Goal: Transaction & Acquisition: Purchase product/service

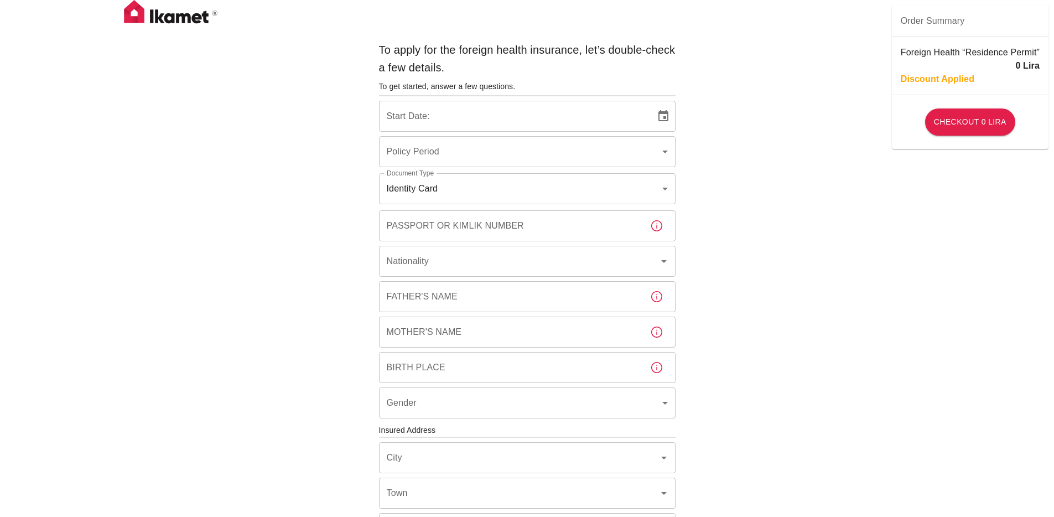
type input "b7343ef8-d55e-4554-96a8-76e30347e985"
type input "[DATE]"
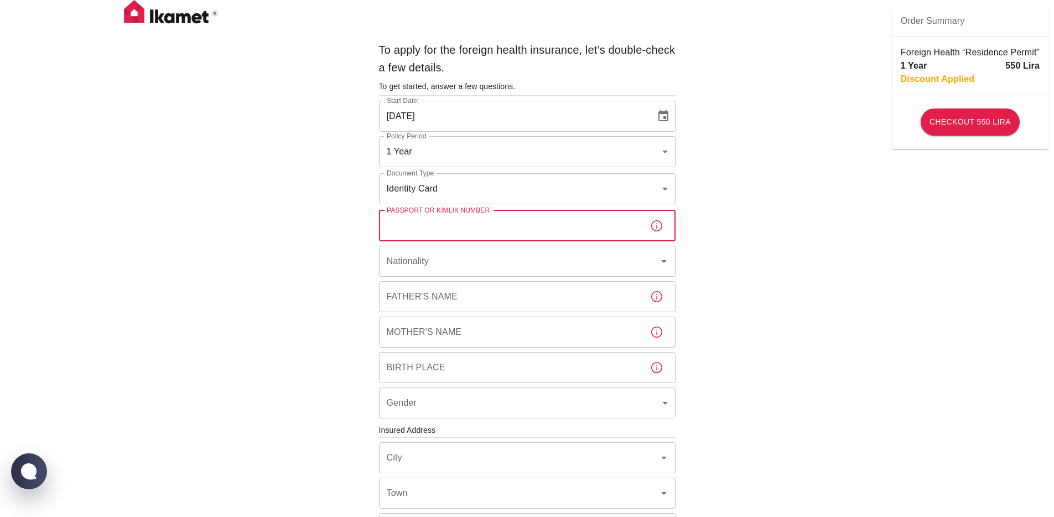
click at [457, 226] on input "Passport or Kimlik Number" at bounding box center [510, 225] width 262 height 31
drag, startPoint x: 431, startPoint y: 218, endPoint x: 257, endPoint y: 225, distance: 173.9
click at [253, 225] on div "To apply for the foreign health insurance, let’s double-check a few details. To…" at bounding box center [527, 429] width 1054 height 858
click at [412, 215] on label "Passport or Kimlik Number" at bounding box center [438, 209] width 103 height 9
click at [412, 215] on input "t" at bounding box center [510, 225] width 262 height 31
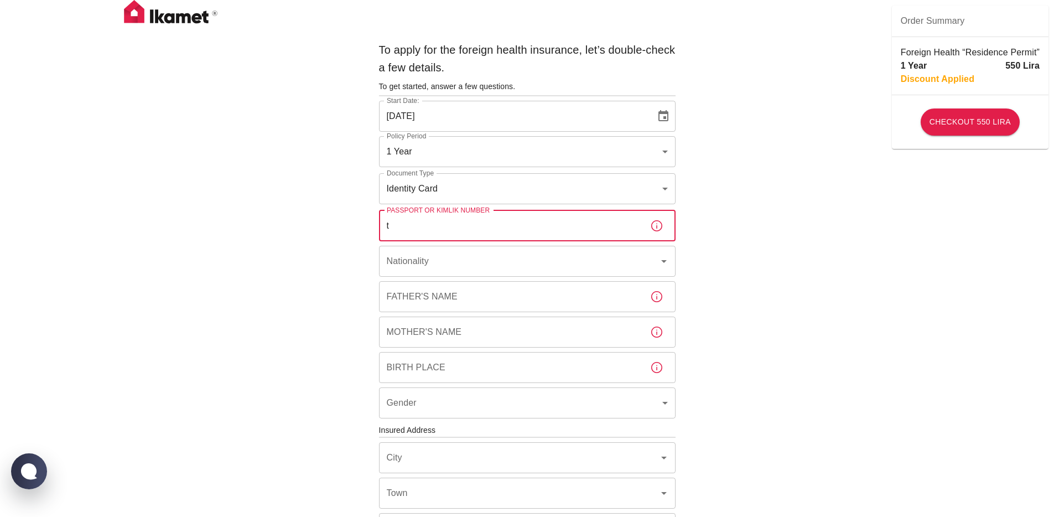
click at [408, 229] on input "t" at bounding box center [510, 225] width 262 height 31
paste input "79965977290"
type input "79965977290"
click at [452, 261] on input "Nationality" at bounding box center [512, 261] width 256 height 21
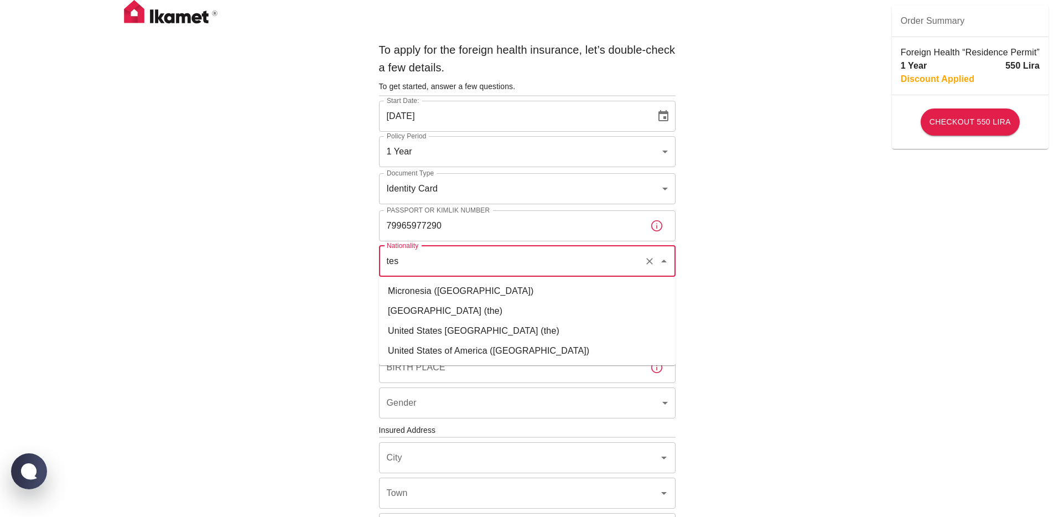
type input "test"
click at [447, 284] on li "[GEOGRAPHIC_DATA]" at bounding box center [527, 291] width 297 height 20
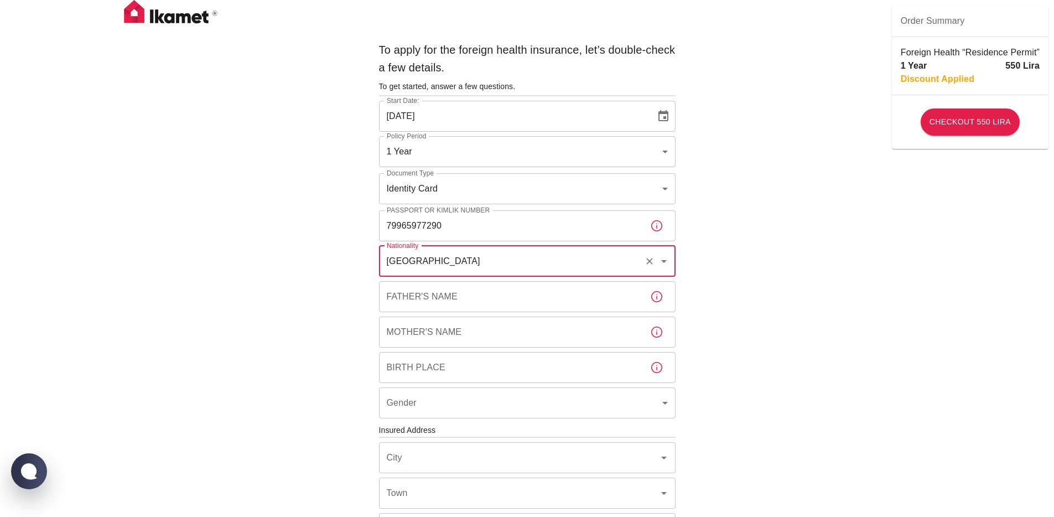
type input "[GEOGRAPHIC_DATA]"
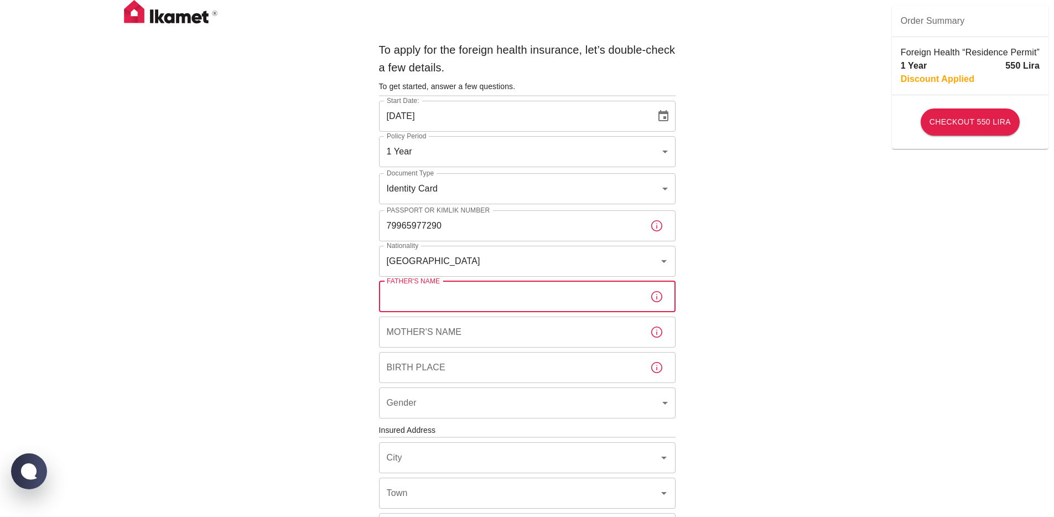
click at [429, 298] on input "Father's Name" at bounding box center [510, 296] width 262 height 31
type input "dad"
click at [427, 339] on input "Mother's Name" at bounding box center [510, 332] width 262 height 31
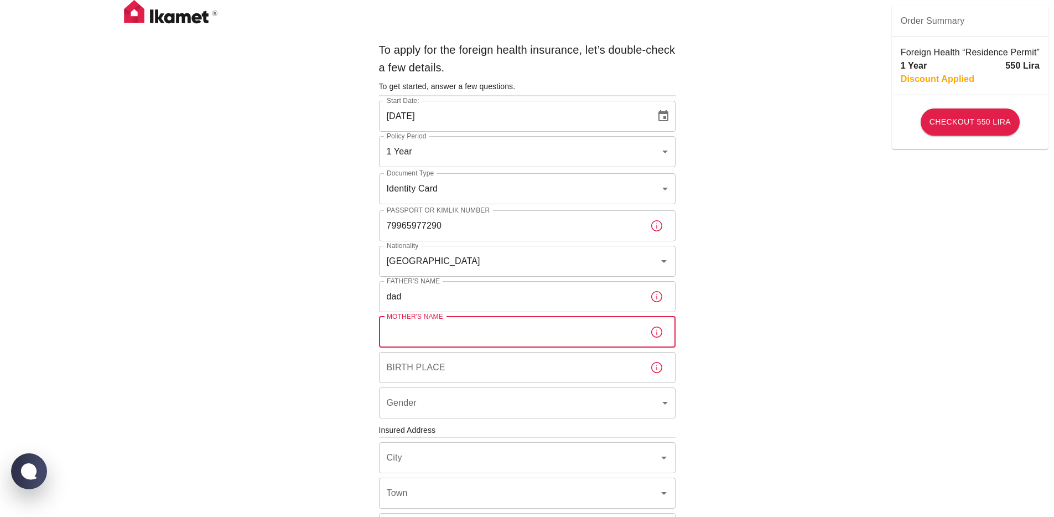
type input "mom"
click at [433, 377] on input "Birth Place" at bounding box center [510, 367] width 262 height 31
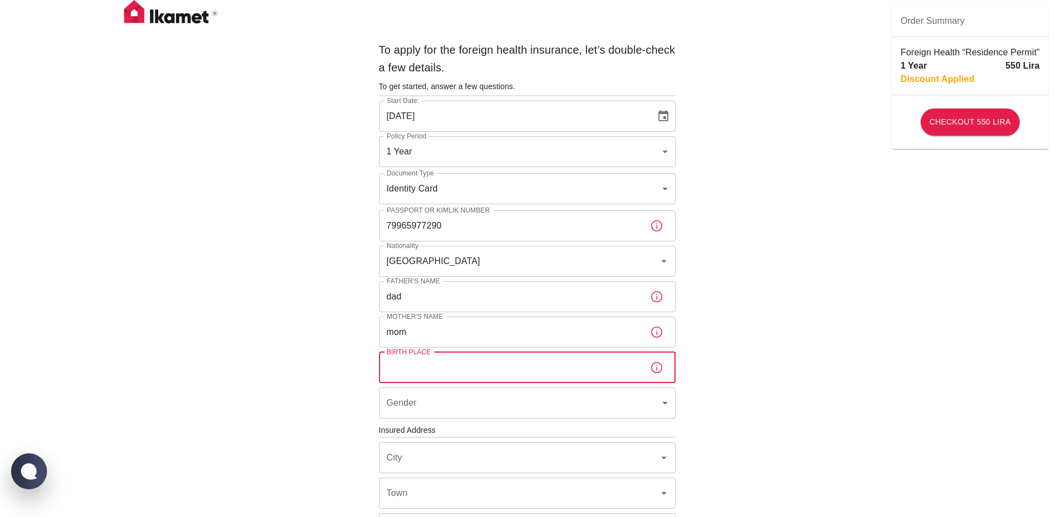
type input "[GEOGRAPHIC_DATA]"
click at [437, 413] on body "To apply for the foreign health insurance, let’s double-check a few details. To…" at bounding box center [527, 429] width 1054 height 858
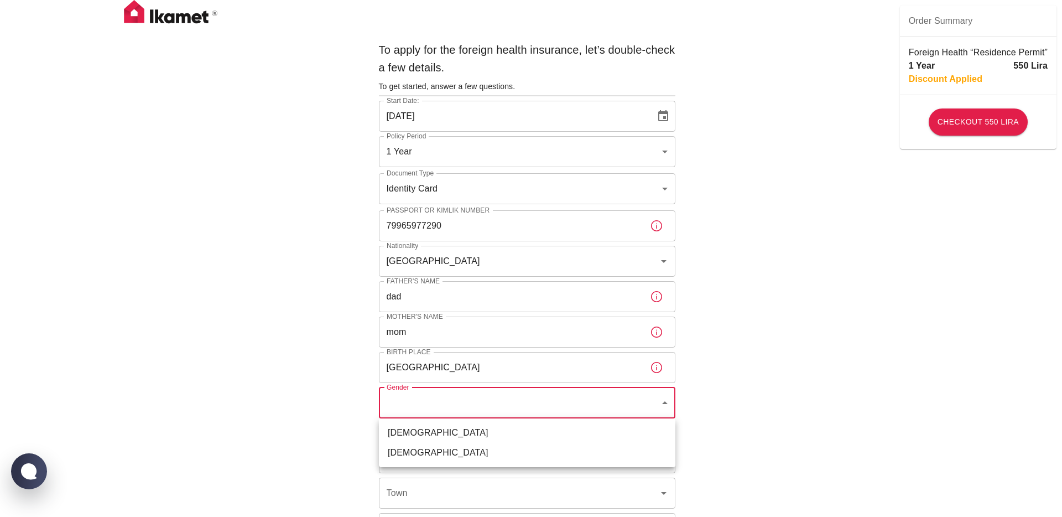
click at [419, 439] on li "[DEMOGRAPHIC_DATA]" at bounding box center [527, 433] width 297 height 20
type input "[DEMOGRAPHIC_DATA]"
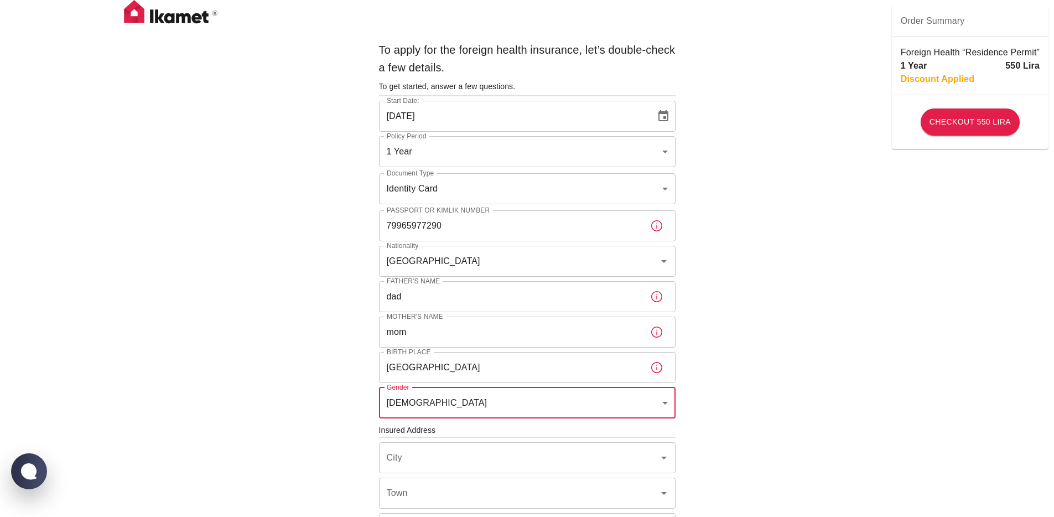
scroll to position [53, 0]
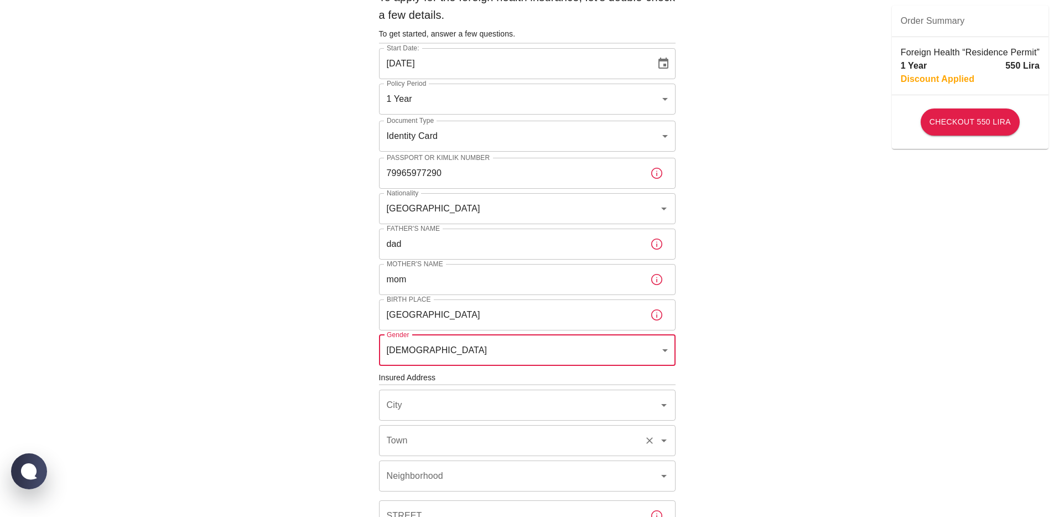
click at [445, 427] on div "Town" at bounding box center [527, 440] width 297 height 31
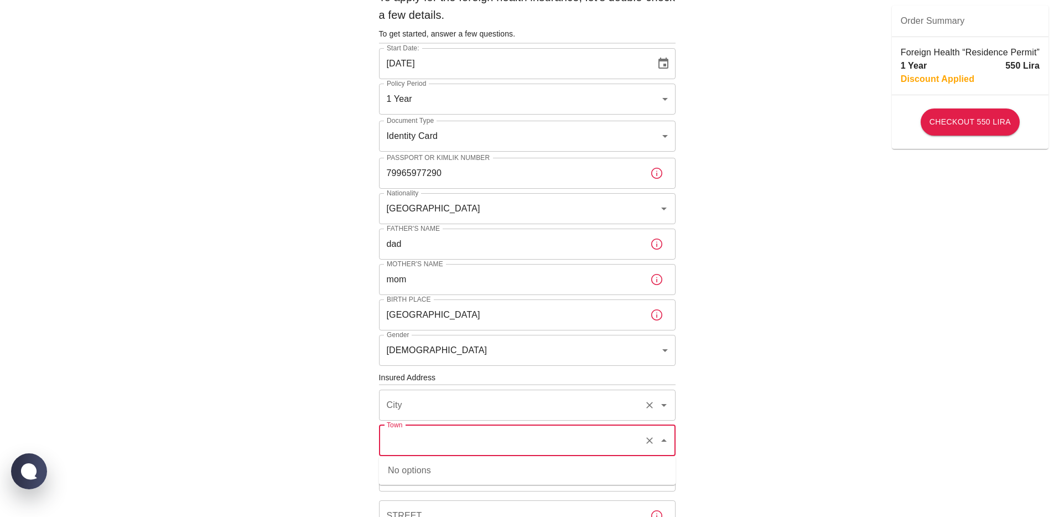
click at [432, 406] on input "City" at bounding box center [512, 405] width 256 height 21
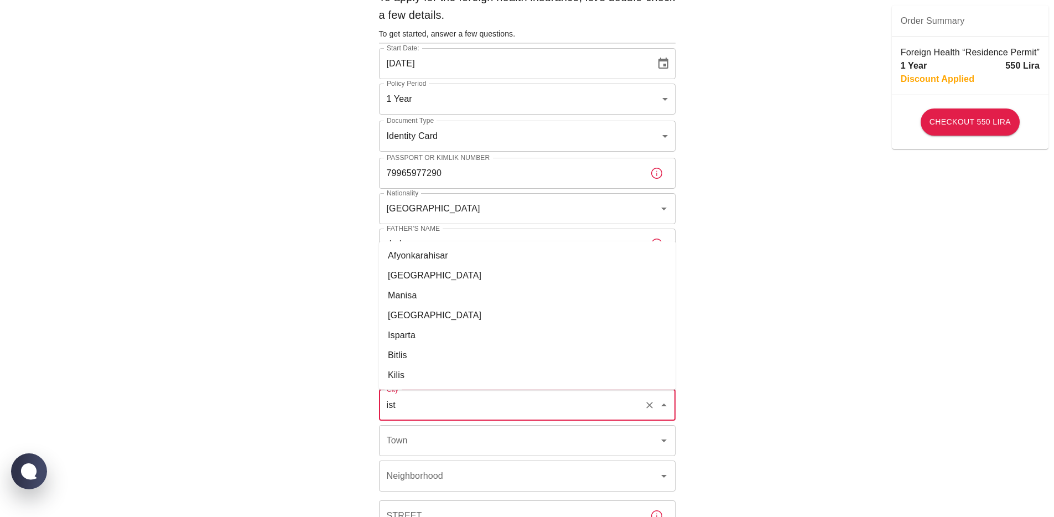
type input "ista"
type input "i"
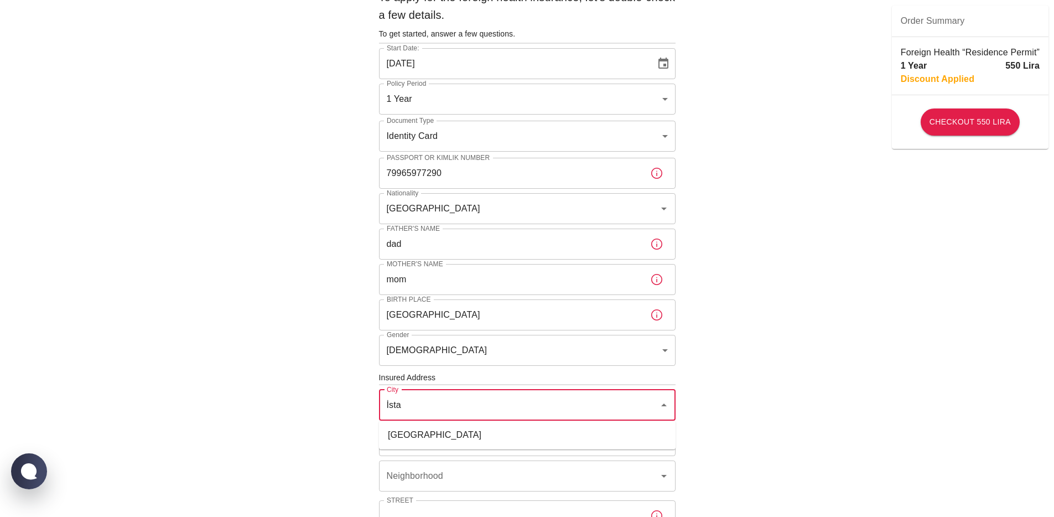
type input "ist"
type input "[GEOGRAPHIC_DATA]"
click at [397, 427] on li "[GEOGRAPHIC_DATA]" at bounding box center [527, 435] width 297 height 20
type input "[GEOGRAPHIC_DATA]"
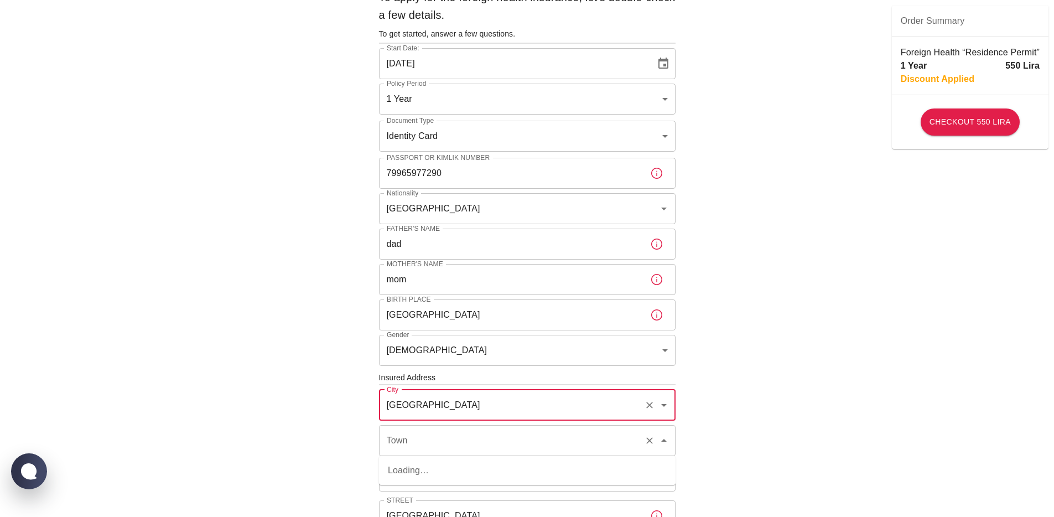
scroll to position [231, 0]
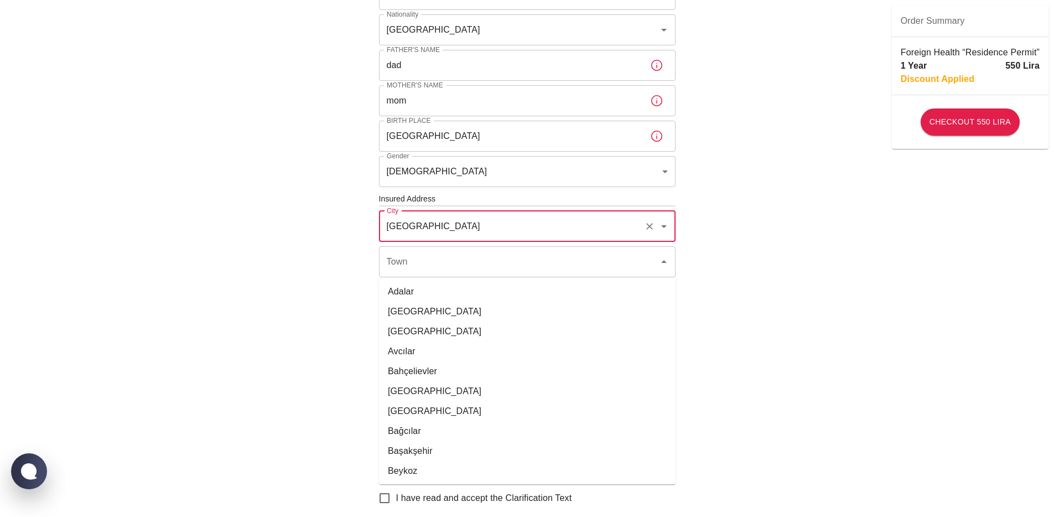
click at [421, 303] on li "[GEOGRAPHIC_DATA]" at bounding box center [527, 312] width 297 height 20
type input "[GEOGRAPHIC_DATA]"
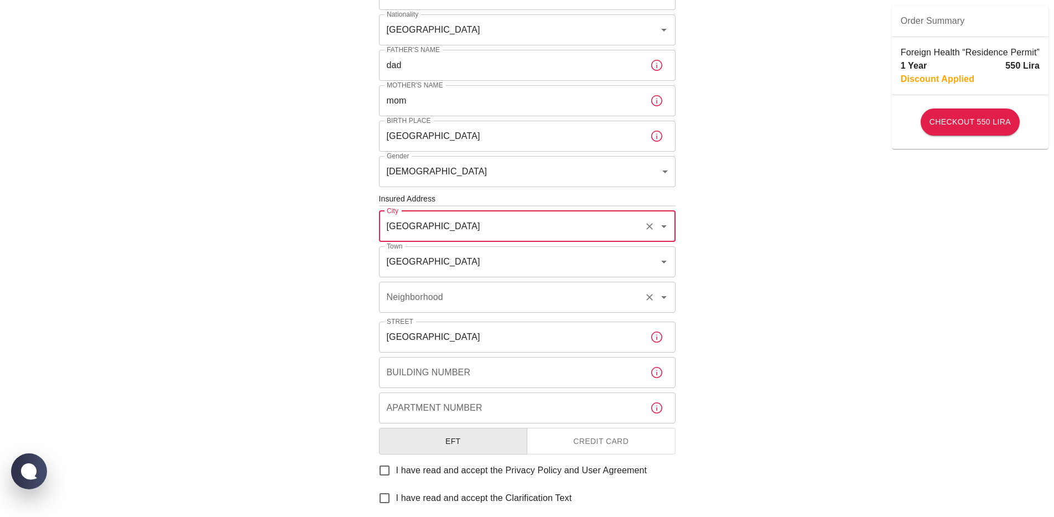
drag, startPoint x: 418, startPoint y: 281, endPoint x: 429, endPoint y: 302, distance: 23.5
click at [419, 282] on div "Neighborhood" at bounding box center [527, 297] width 297 height 31
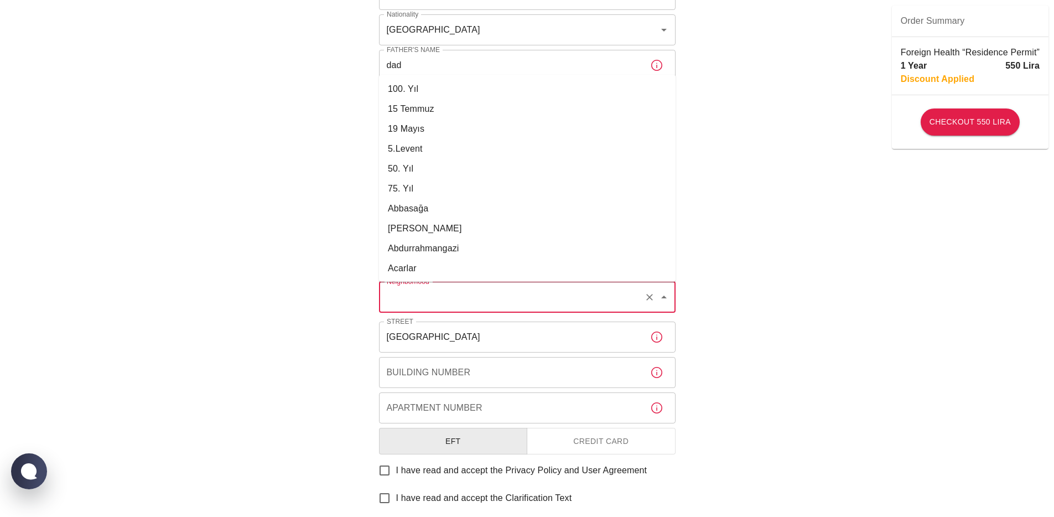
drag, startPoint x: 431, startPoint y: 200, endPoint x: 438, endPoint y: 215, distance: 16.3
click at [432, 200] on li "Abbasağa" at bounding box center [527, 209] width 297 height 20
type input "Abbasağa"
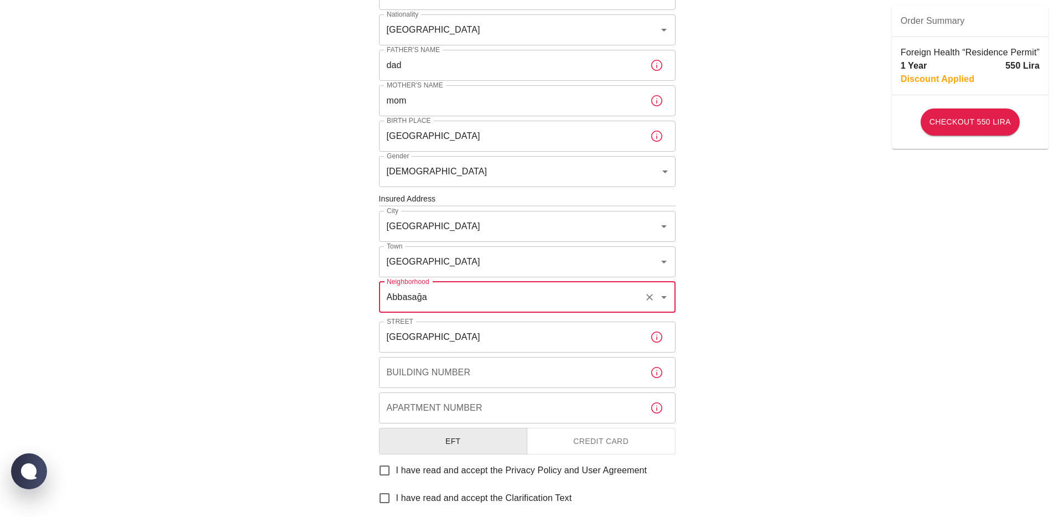
click at [427, 346] on input "[GEOGRAPHIC_DATA]" at bounding box center [510, 337] width 262 height 31
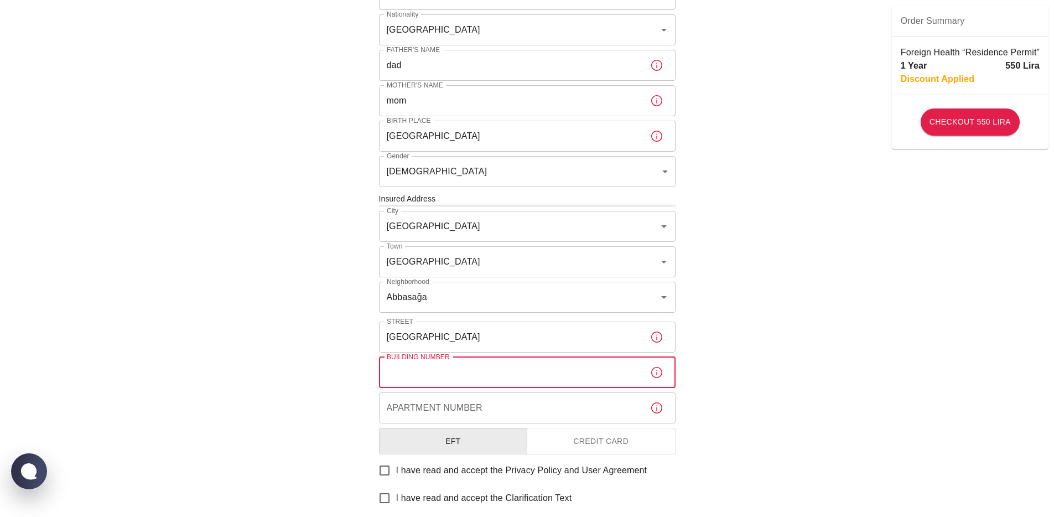
click at [429, 369] on input "Building Number" at bounding box center [510, 372] width 262 height 31
type input "34444"
click at [431, 412] on input "Apartment Number" at bounding box center [510, 407] width 262 height 31
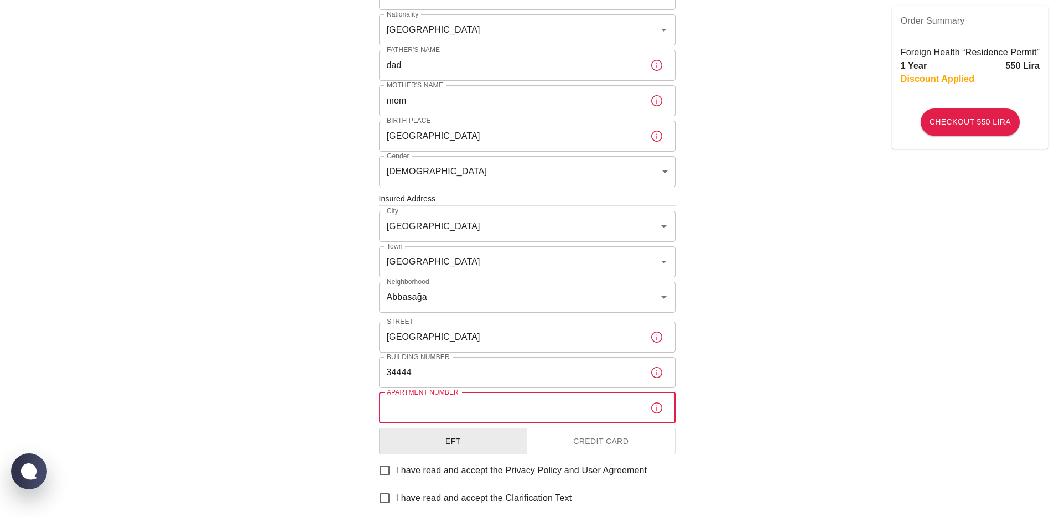
type input "34"
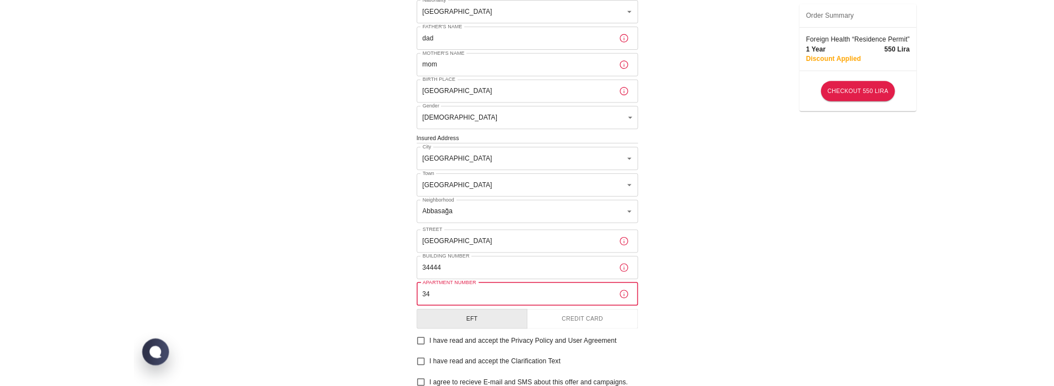
scroll to position [341, 0]
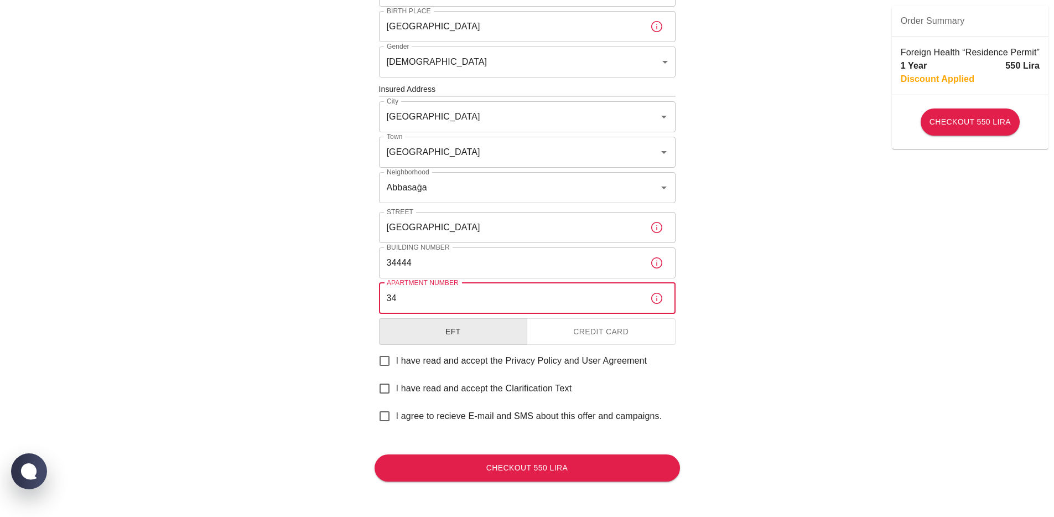
click at [381, 361] on input "I have read and accept the Privacy Policy and User Agreement" at bounding box center [384, 360] width 23 height 23
checkbox input "true"
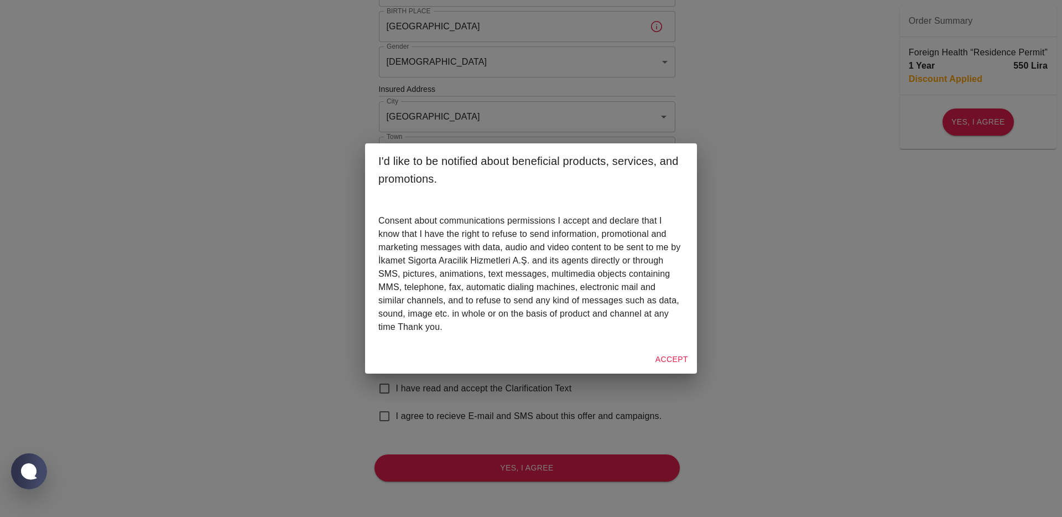
click at [391, 386] on div "I'd like to be notified about beneficial products, services, and promotions. Co…" at bounding box center [531, 258] width 1062 height 517
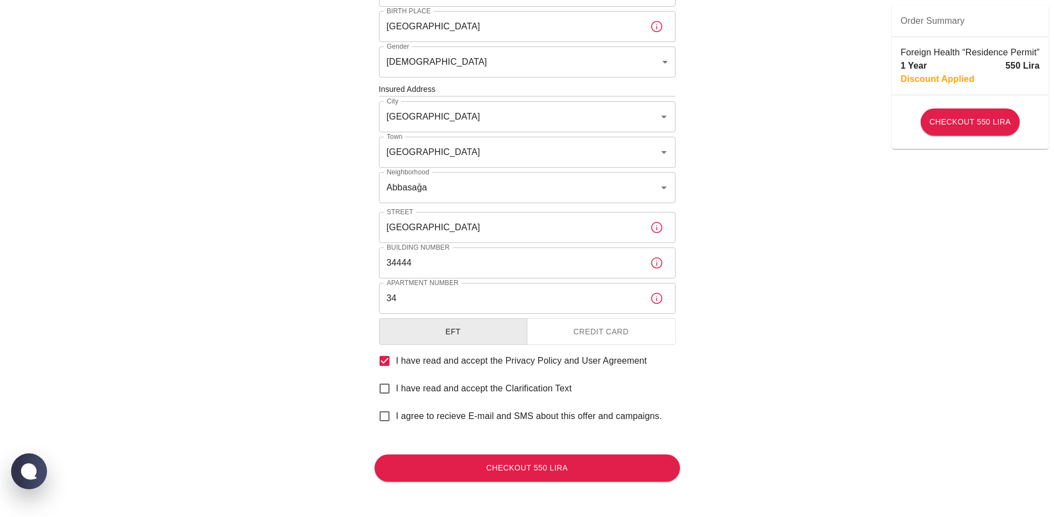
click at [387, 390] on input "I have read and accept the Clarification Text" at bounding box center [384, 388] width 23 height 23
checkbox input "true"
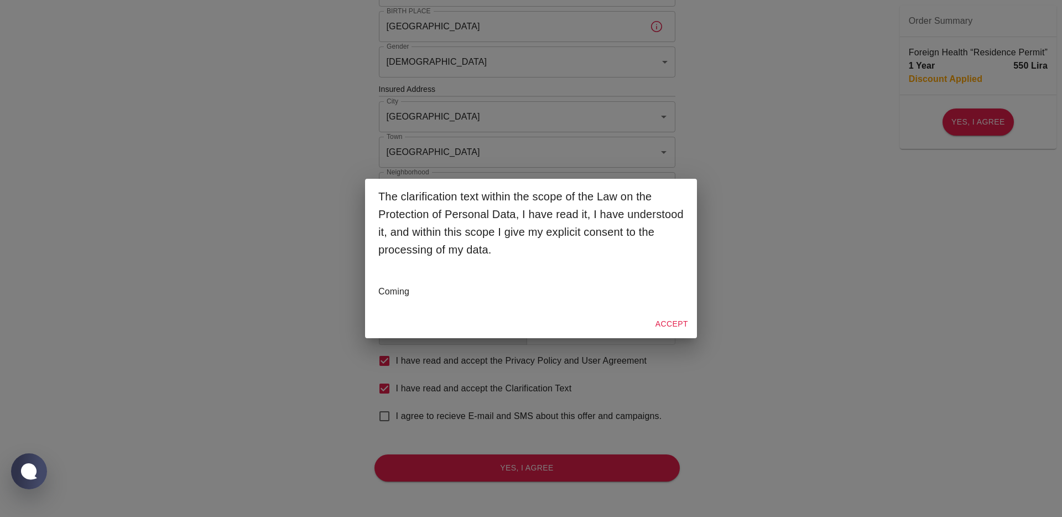
click at [525, 391] on div "The clarification text within the scope of the Law on the Protection of Persona…" at bounding box center [531, 258] width 1062 height 517
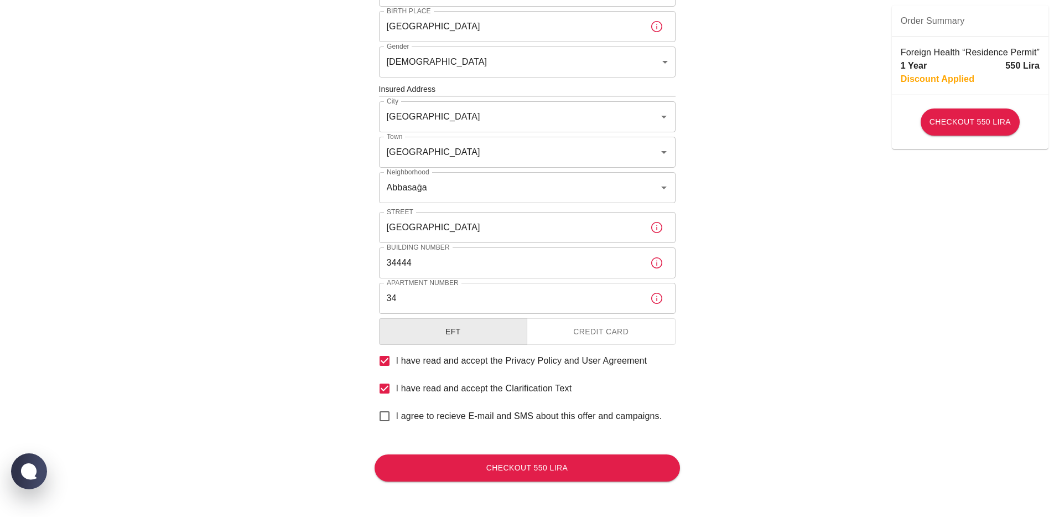
click at [387, 421] on input "I agree to recieve E-mail and SMS about this offer and campaigns." at bounding box center [384, 416] width 23 height 23
checkbox input "true"
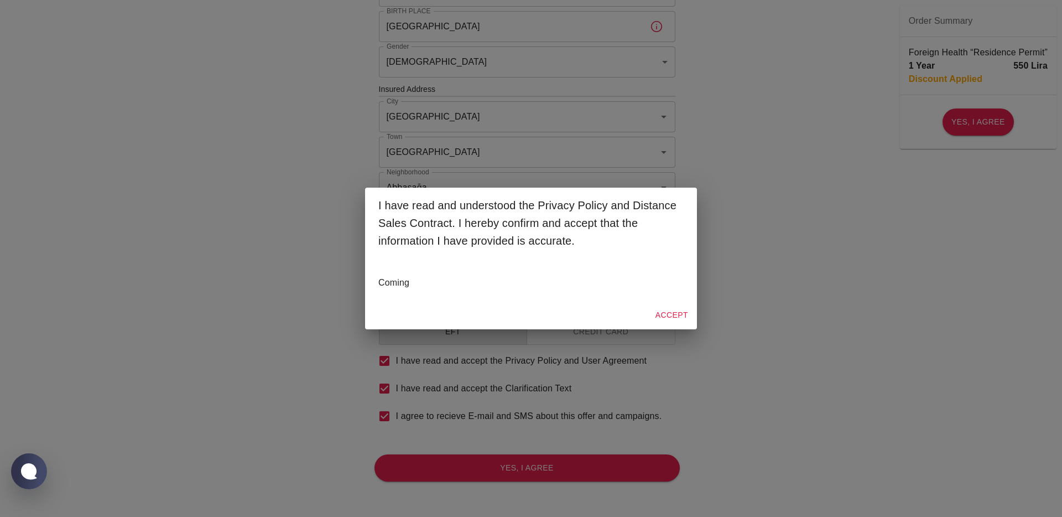
click at [671, 317] on button "Accept" at bounding box center [672, 315] width 42 height 20
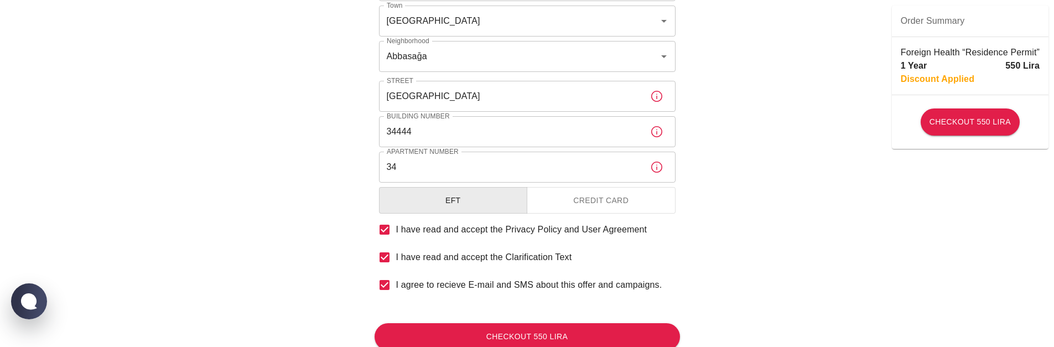
scroll to position [511, 0]
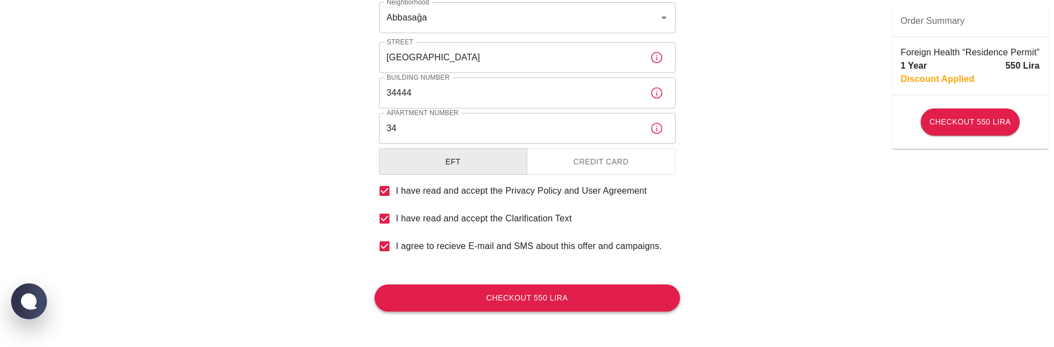
click at [496, 300] on button "Checkout 550 Lira" at bounding box center [527, 297] width 305 height 27
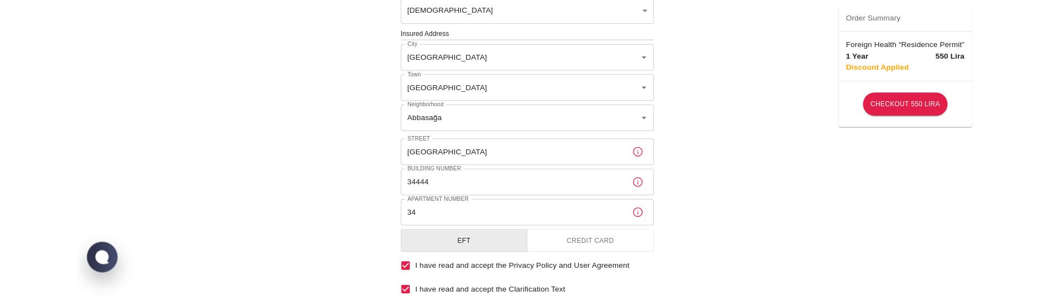
scroll to position [511, 0]
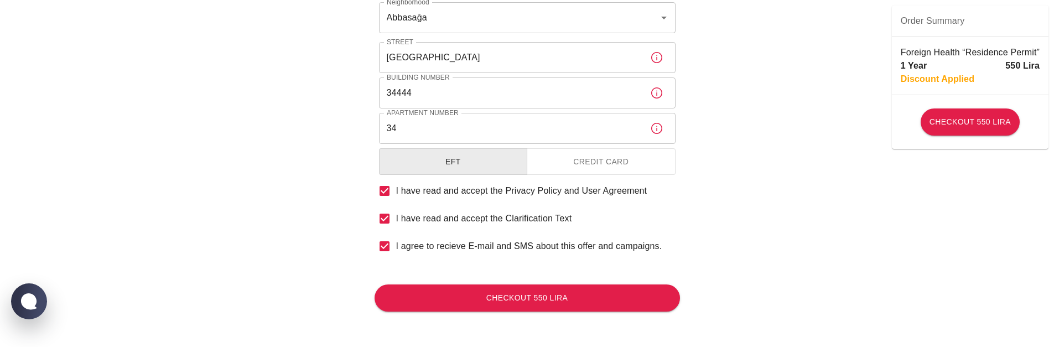
click at [608, 161] on button "Credit Card" at bounding box center [601, 161] width 149 height 27
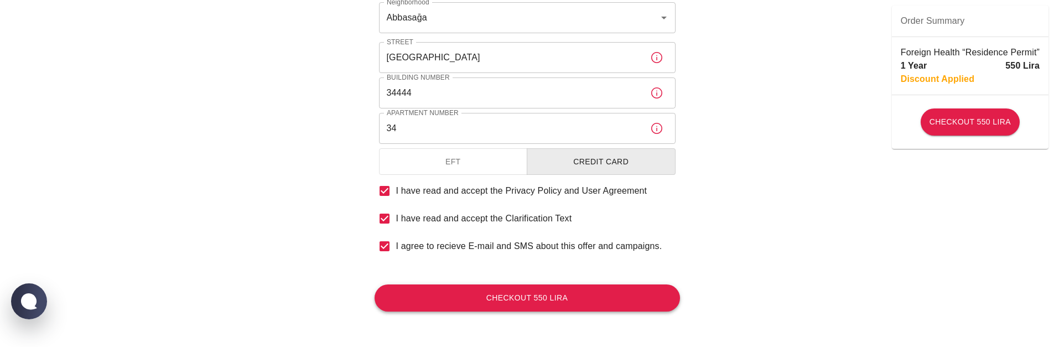
click at [525, 293] on button "Checkout 550 Lira" at bounding box center [527, 297] width 305 height 27
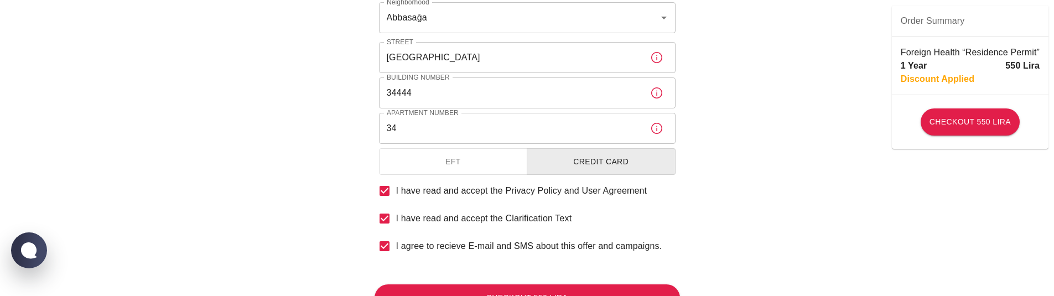
scroll to position [562, 0]
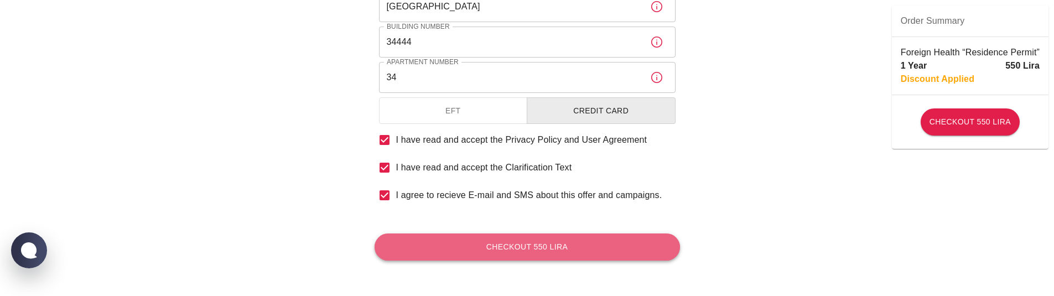
click at [525, 243] on button "Checkout 550 Lira" at bounding box center [527, 247] width 305 height 27
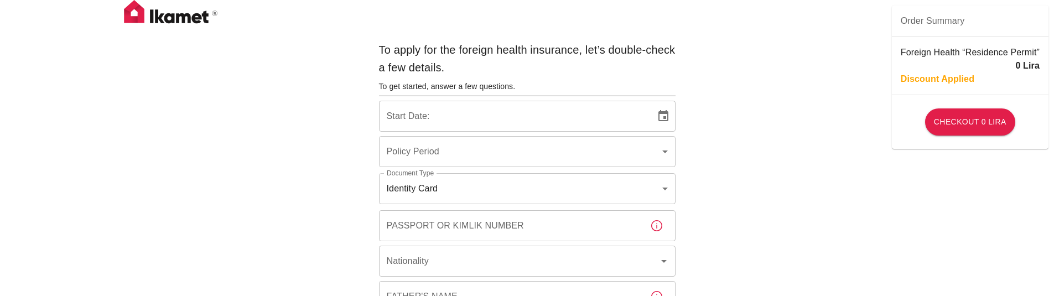
type input "b7343ef8-d55e-4554-96a8-76e30347e985"
type input "[DATE]"
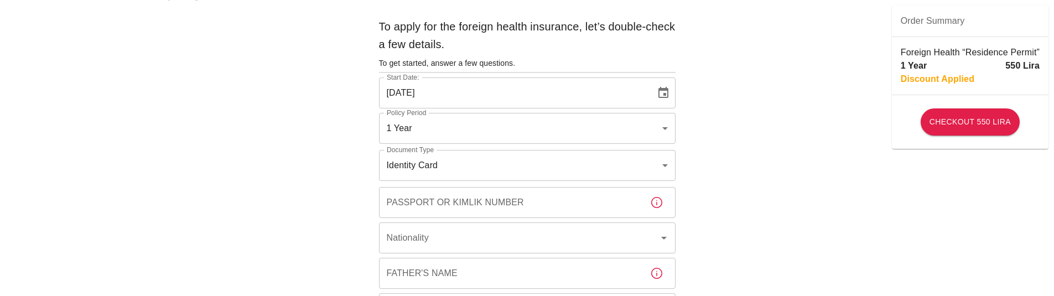
scroll to position [562, 0]
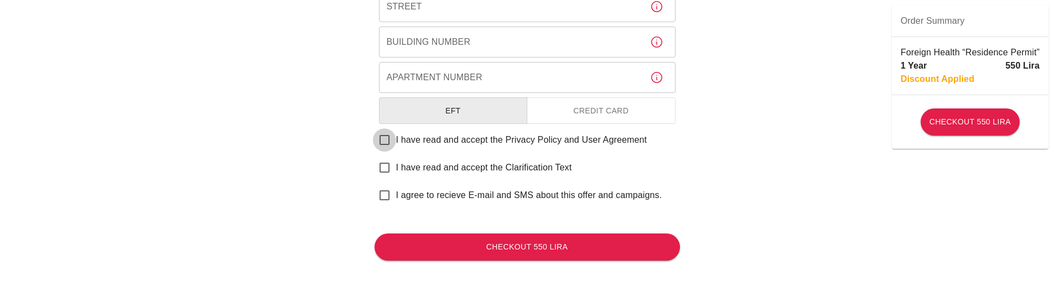
click at [386, 142] on input "I have read and accept the Privacy Policy and User Agreement" at bounding box center [384, 139] width 23 height 23
checkbox input "true"
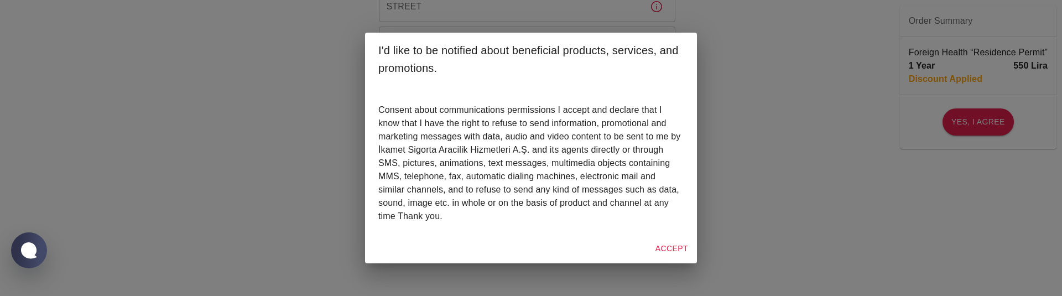
drag, startPoint x: 386, startPoint y: 142, endPoint x: 385, endPoint y: 167, distance: 24.9
click at [385, 167] on p "Consent about communications permissions I accept and declare that I know that …" at bounding box center [530, 163] width 305 height 120
click at [668, 255] on button "Accept" at bounding box center [672, 248] width 42 height 20
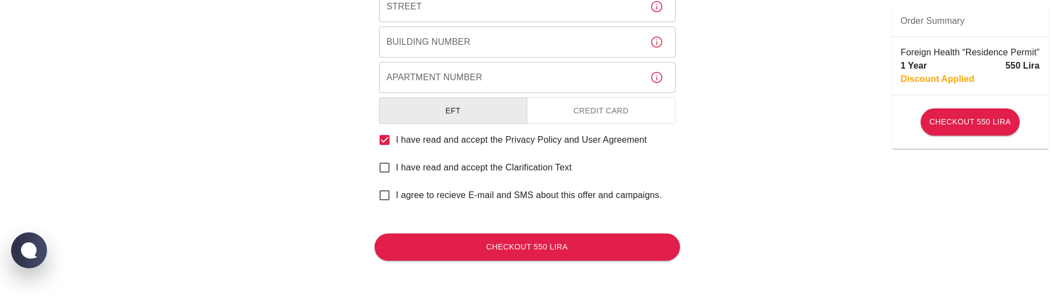
click at [381, 168] on input "I have read and accept the Clarification Text" at bounding box center [384, 167] width 23 height 23
checkbox input "true"
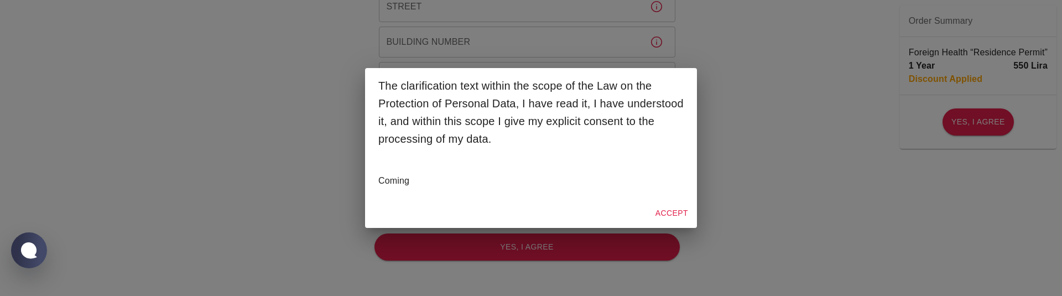
click at [309, 172] on div "The clarification text within the scope of the Law on the Protection of Persona…" at bounding box center [531, 148] width 1062 height 296
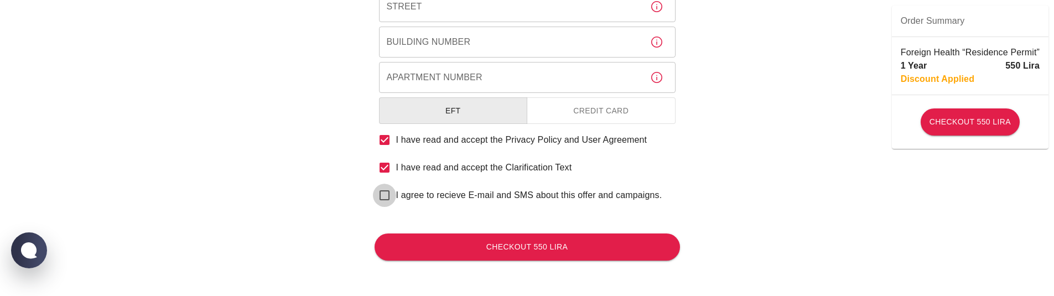
click at [383, 196] on input "I agree to recieve E-mail and SMS about this offer and campaigns." at bounding box center [384, 195] width 23 height 23
checkbox input "true"
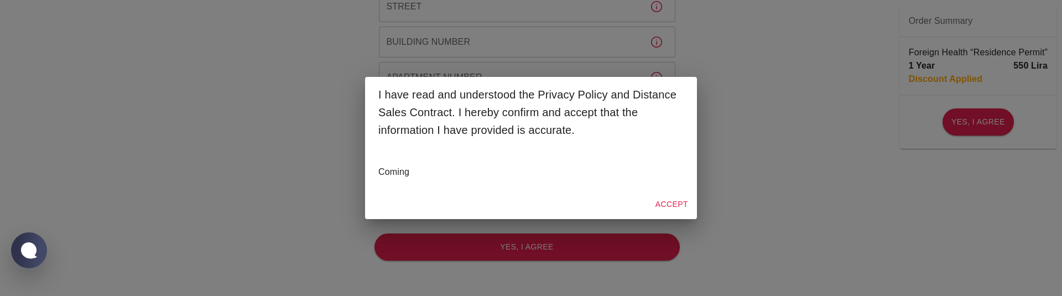
click at [248, 207] on div "I have read and understood the Privacy Policy and Distance Sales Contract. I he…" at bounding box center [531, 148] width 1062 height 296
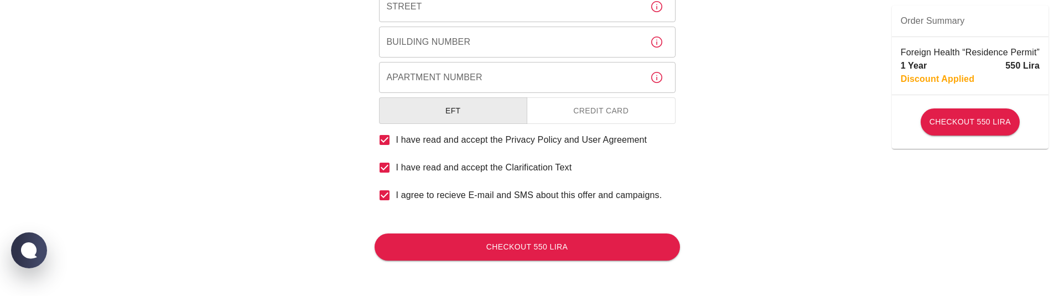
click at [572, 112] on button "Credit Card" at bounding box center [601, 110] width 149 height 27
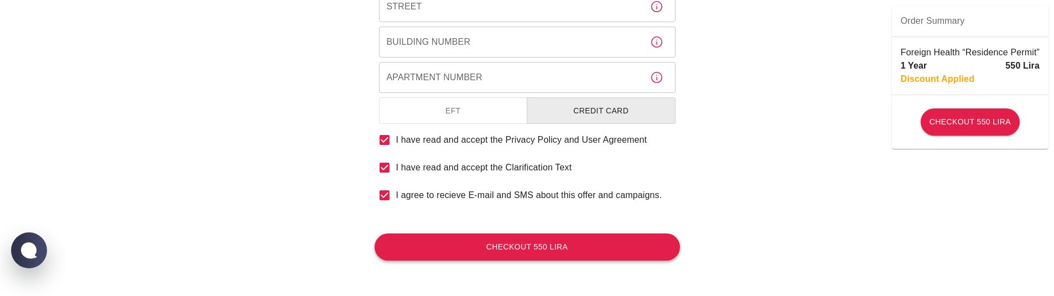
click at [525, 248] on button "Checkout 550 Lira" at bounding box center [527, 247] width 305 height 27
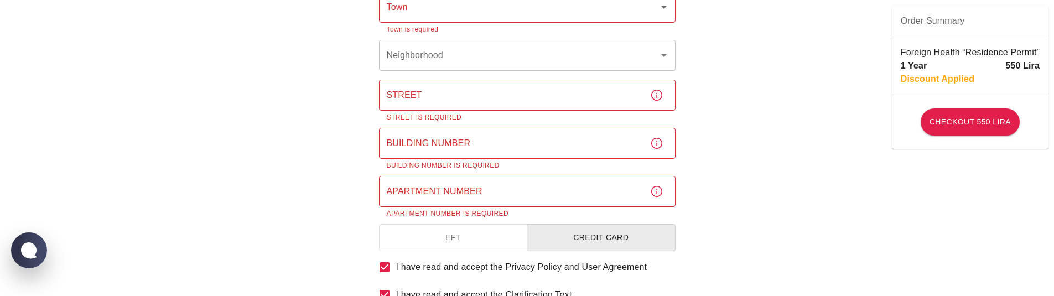
scroll to position [77, 0]
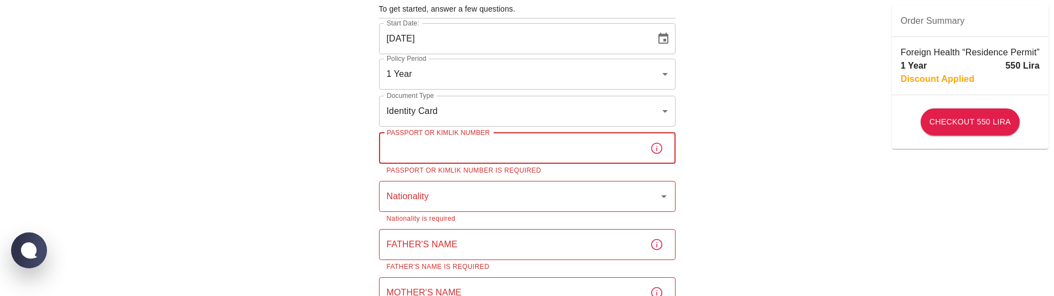
click at [462, 171] on p "Passport or Kimlik Number is required" at bounding box center [527, 170] width 281 height 11
click at [473, 148] on input "Passport or Kimlik Number" at bounding box center [510, 148] width 262 height 31
type input "5224015442211"
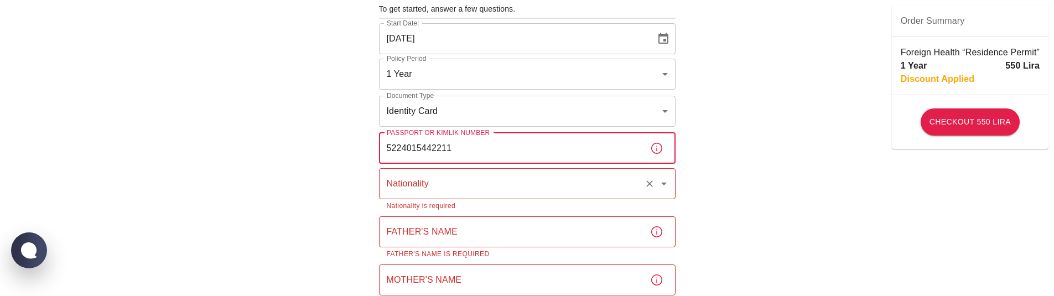
click at [431, 199] on div "Nationality Nationality Nationality is required" at bounding box center [527, 190] width 297 height 44
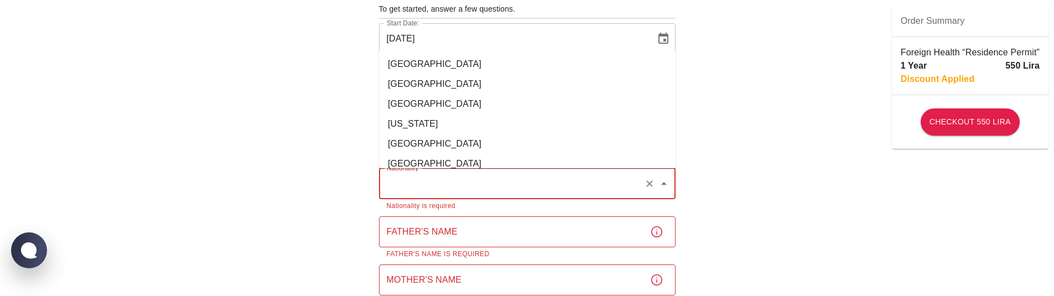
click at [451, 187] on input "Nationality" at bounding box center [512, 183] width 256 height 21
click at [439, 149] on li "[GEOGRAPHIC_DATA]" at bounding box center [527, 144] width 297 height 20
type input "[GEOGRAPHIC_DATA]"
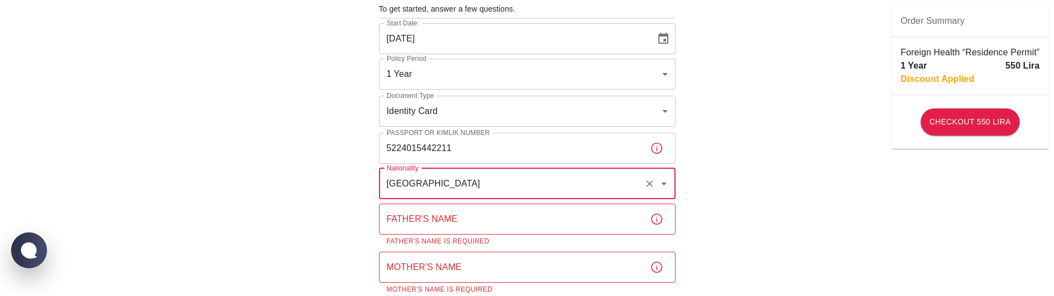
click at [427, 224] on input "Father's Name" at bounding box center [510, 219] width 262 height 31
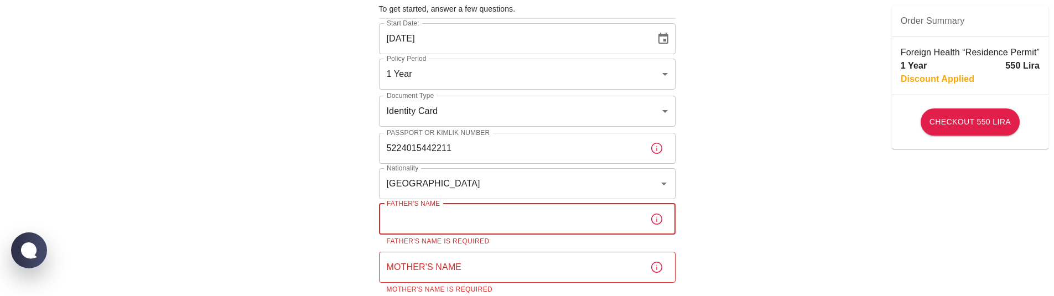
type input "[PERSON_NAME]"
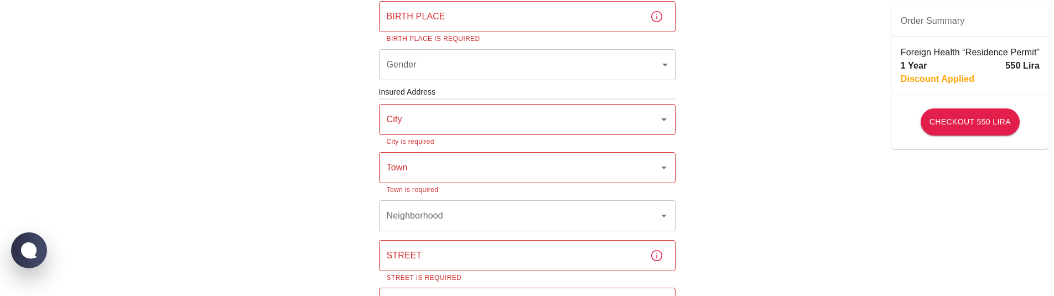
scroll to position [356, 0]
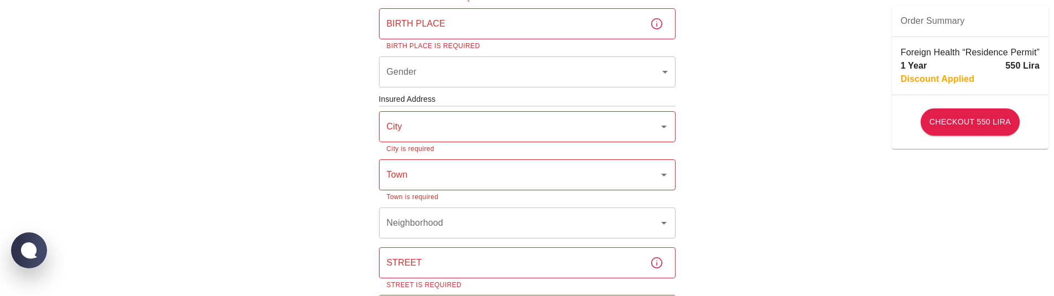
click at [436, 10] on div "Birth Place Birth Place Birth Place is required" at bounding box center [527, 30] width 297 height 44
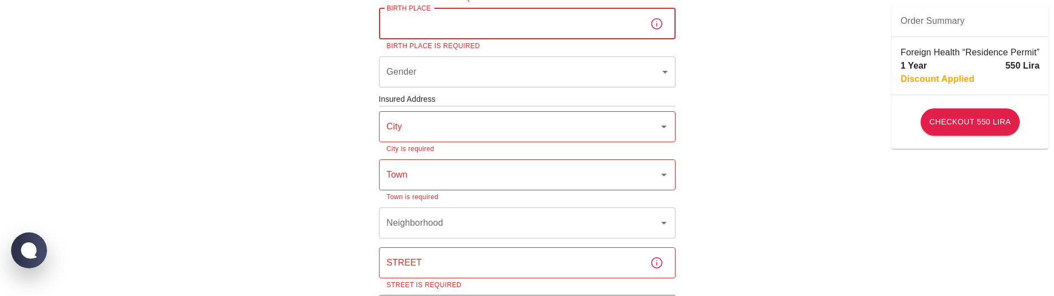
type input "[GEOGRAPHIC_DATA]"
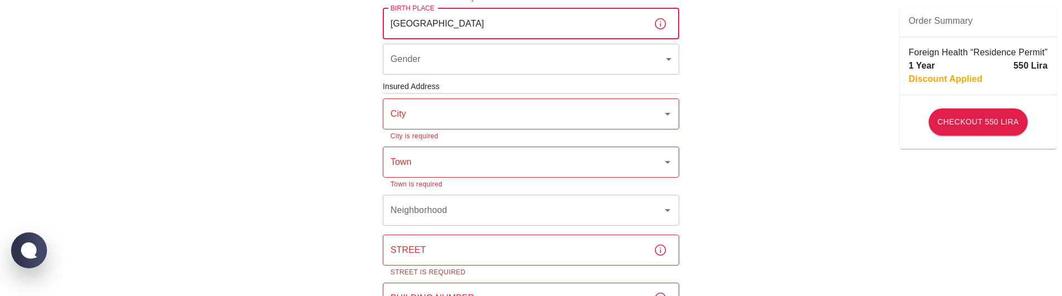
click at [431, 63] on body "To apply for the foreign health insurance, let’s double-check a few details. To…" at bounding box center [531, 111] width 1062 height 934
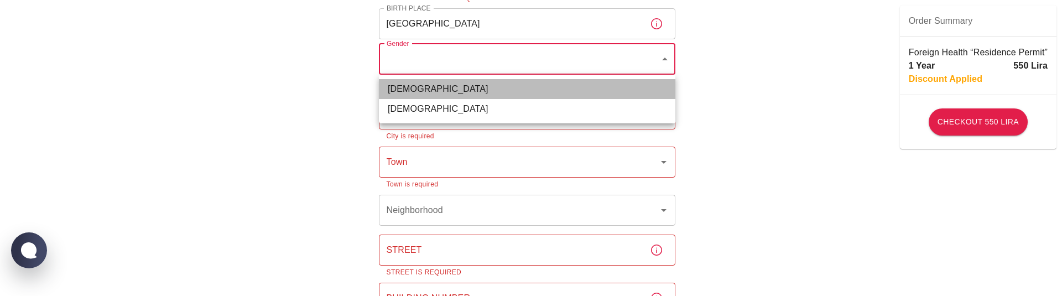
click at [427, 96] on li "[DEMOGRAPHIC_DATA]" at bounding box center [527, 89] width 297 height 20
type input "[DEMOGRAPHIC_DATA]"
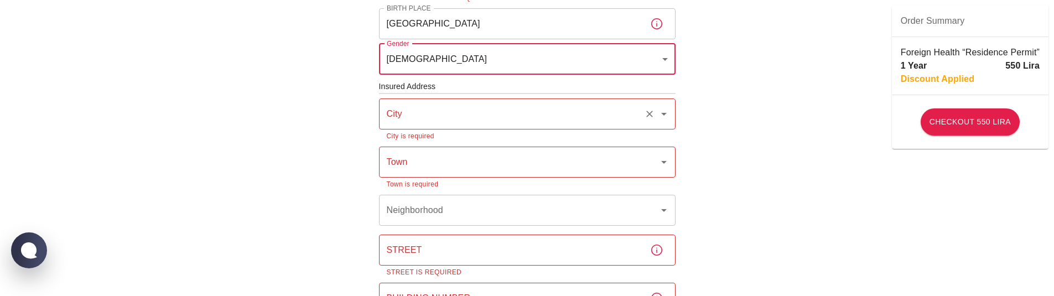
click at [419, 121] on input "City" at bounding box center [512, 113] width 256 height 21
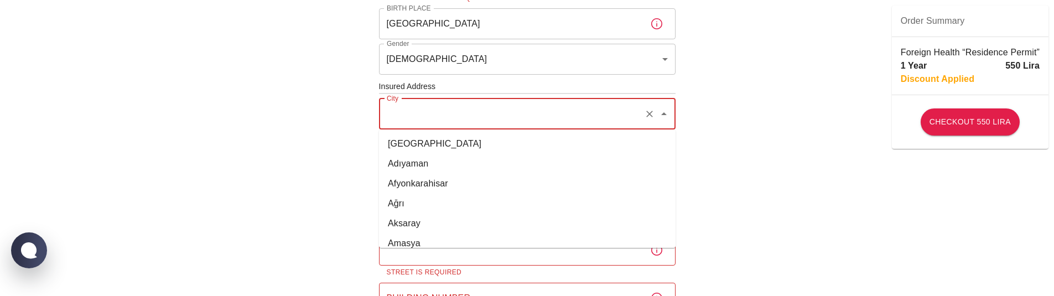
type input "ist"
type input "[GEOGRAPHIC_DATA]"
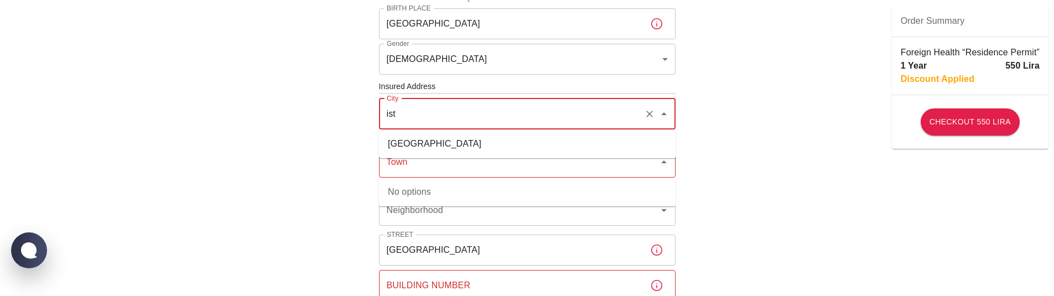
click at [416, 133] on ul "[GEOGRAPHIC_DATA]" at bounding box center [527, 143] width 297 height 29
click at [409, 153] on li "[GEOGRAPHIC_DATA]" at bounding box center [527, 144] width 297 height 20
type input "[GEOGRAPHIC_DATA]"
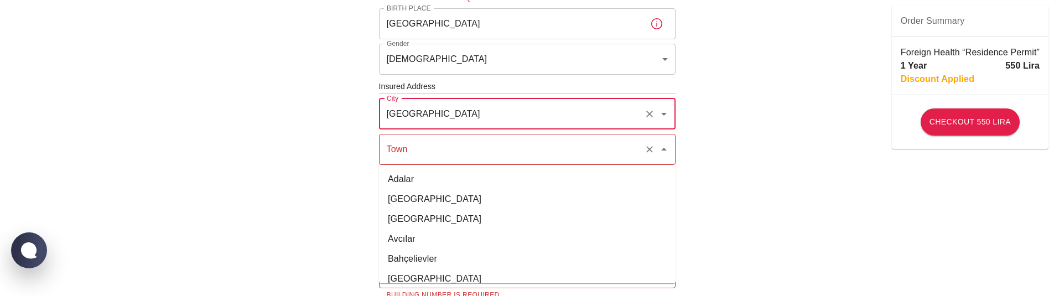
click at [419, 156] on input "Town" at bounding box center [512, 149] width 256 height 21
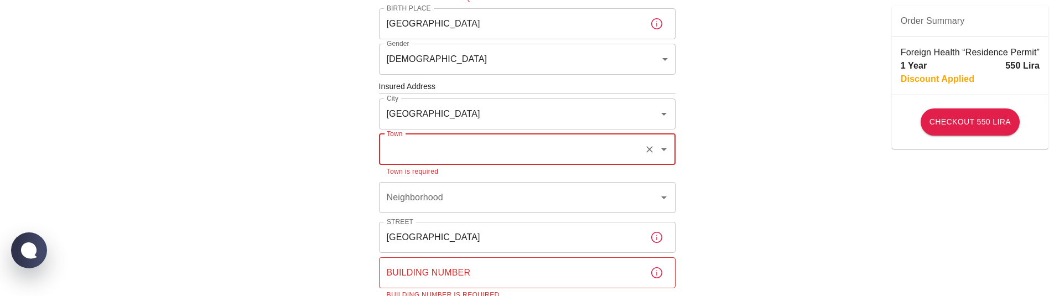
click at [416, 161] on div "Town" at bounding box center [527, 149] width 297 height 31
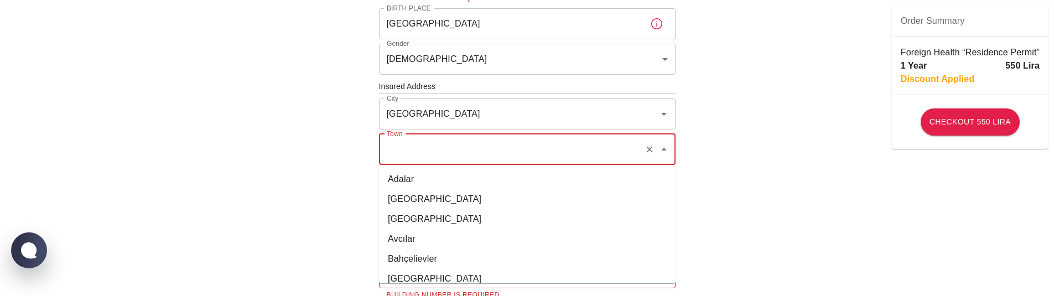
click at [406, 192] on li "[GEOGRAPHIC_DATA]" at bounding box center [527, 199] width 297 height 20
type input "[GEOGRAPHIC_DATA]"
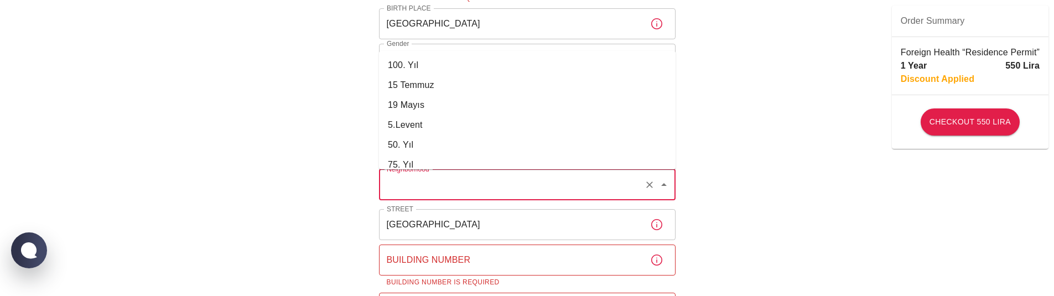
click at [426, 193] on input "Neighborhood" at bounding box center [512, 184] width 256 height 21
click at [414, 149] on li "50. Yıl" at bounding box center [527, 145] width 297 height 20
type input "50. Yıl"
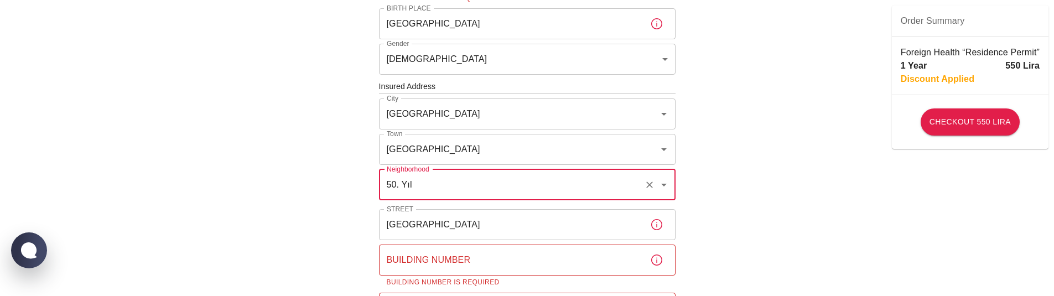
scroll to position [562, 0]
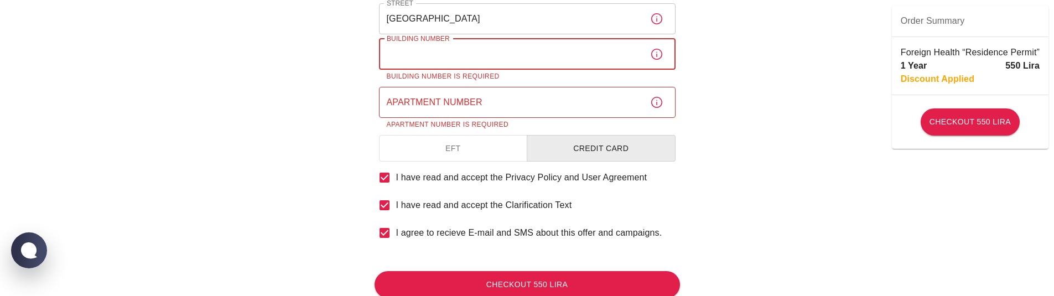
click at [449, 48] on div "Building [GEOGRAPHIC_DATA] Number is required" at bounding box center [527, 61] width 297 height 44
click at [421, 101] on input "Apartment Number" at bounding box center [510, 102] width 262 height 31
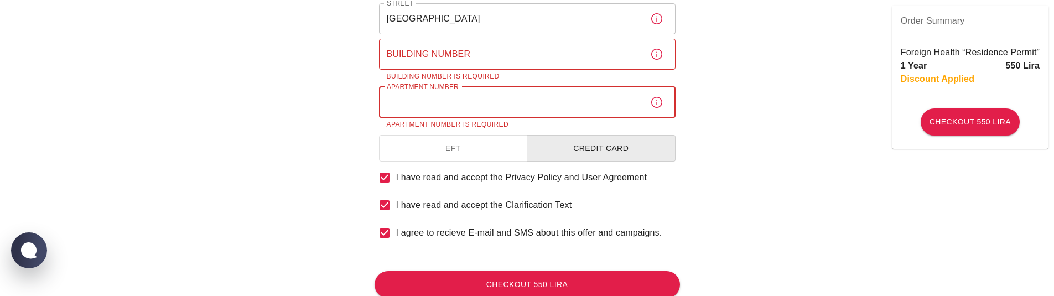
type input "34"
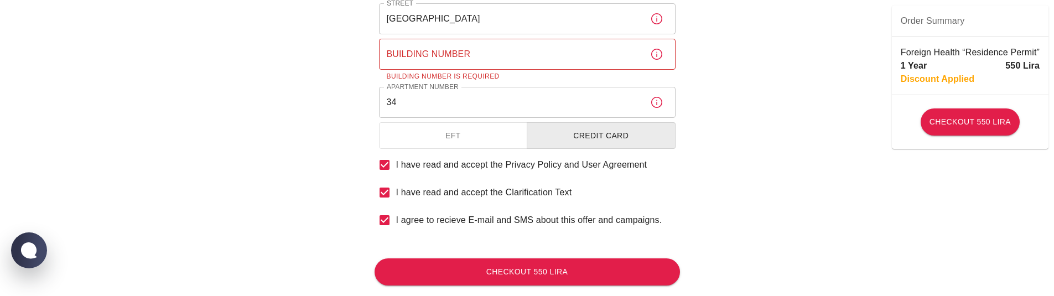
click at [442, 72] on p "Building Number is required" at bounding box center [527, 76] width 281 height 11
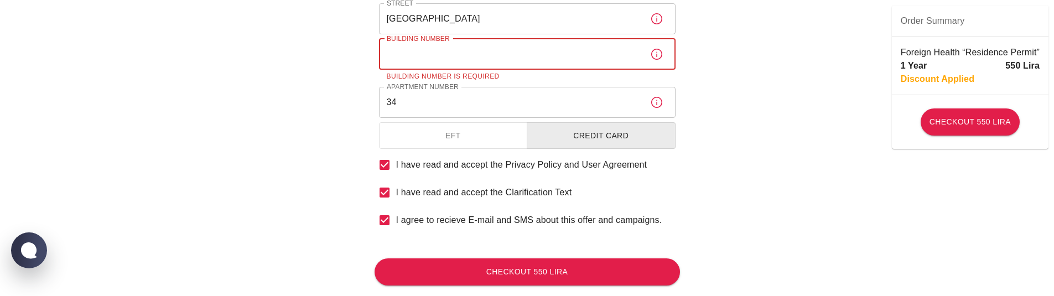
click at [449, 58] on input "Building Number" at bounding box center [510, 54] width 262 height 31
type input "34444"
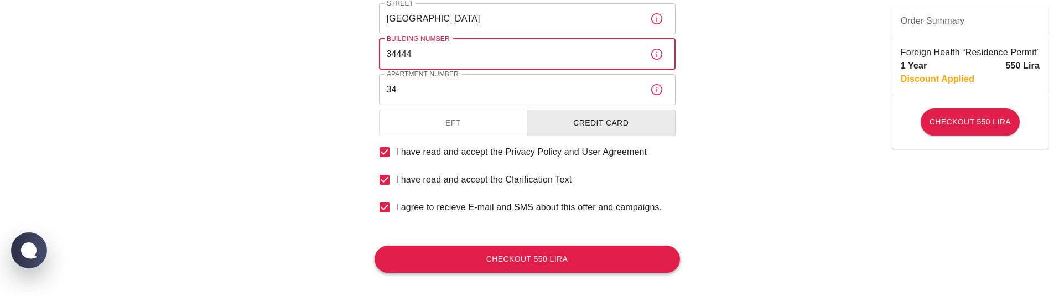
click at [492, 261] on button "Checkout 550 Lira" at bounding box center [527, 259] width 305 height 27
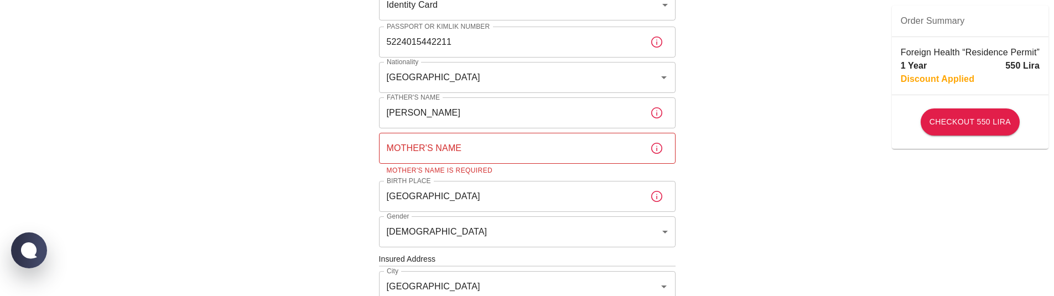
click at [416, 171] on p "Mother's Name is required" at bounding box center [527, 170] width 281 height 11
click at [428, 148] on input "Mother's Name" at bounding box center [510, 148] width 262 height 31
type input "[PERSON_NAME]"
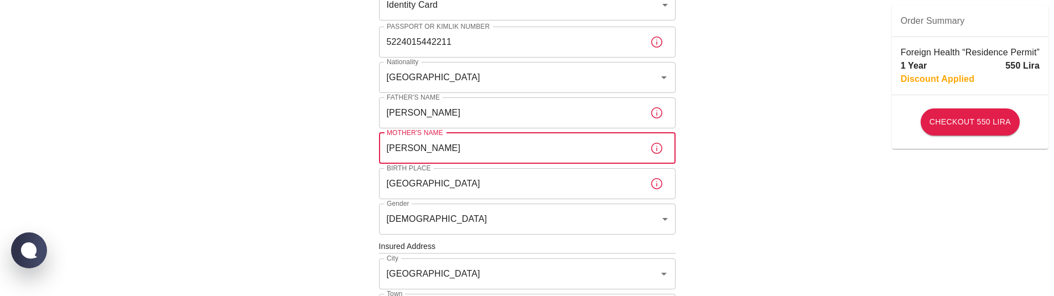
scroll to position [562, 0]
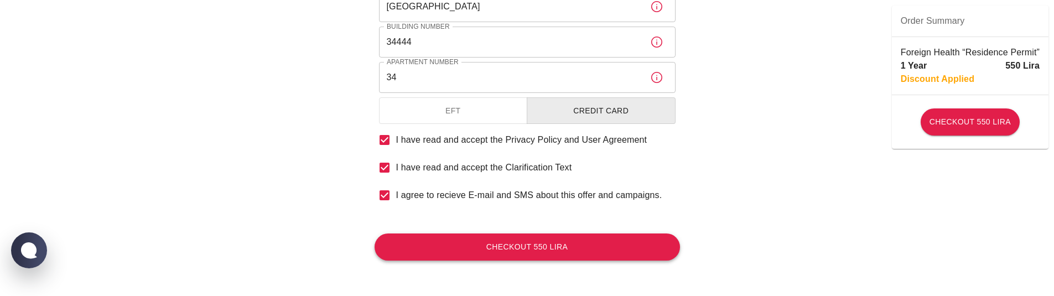
click at [487, 248] on button "Checkout 550 Lira" at bounding box center [527, 247] width 305 height 27
